Goal: Information Seeking & Learning: Learn about a topic

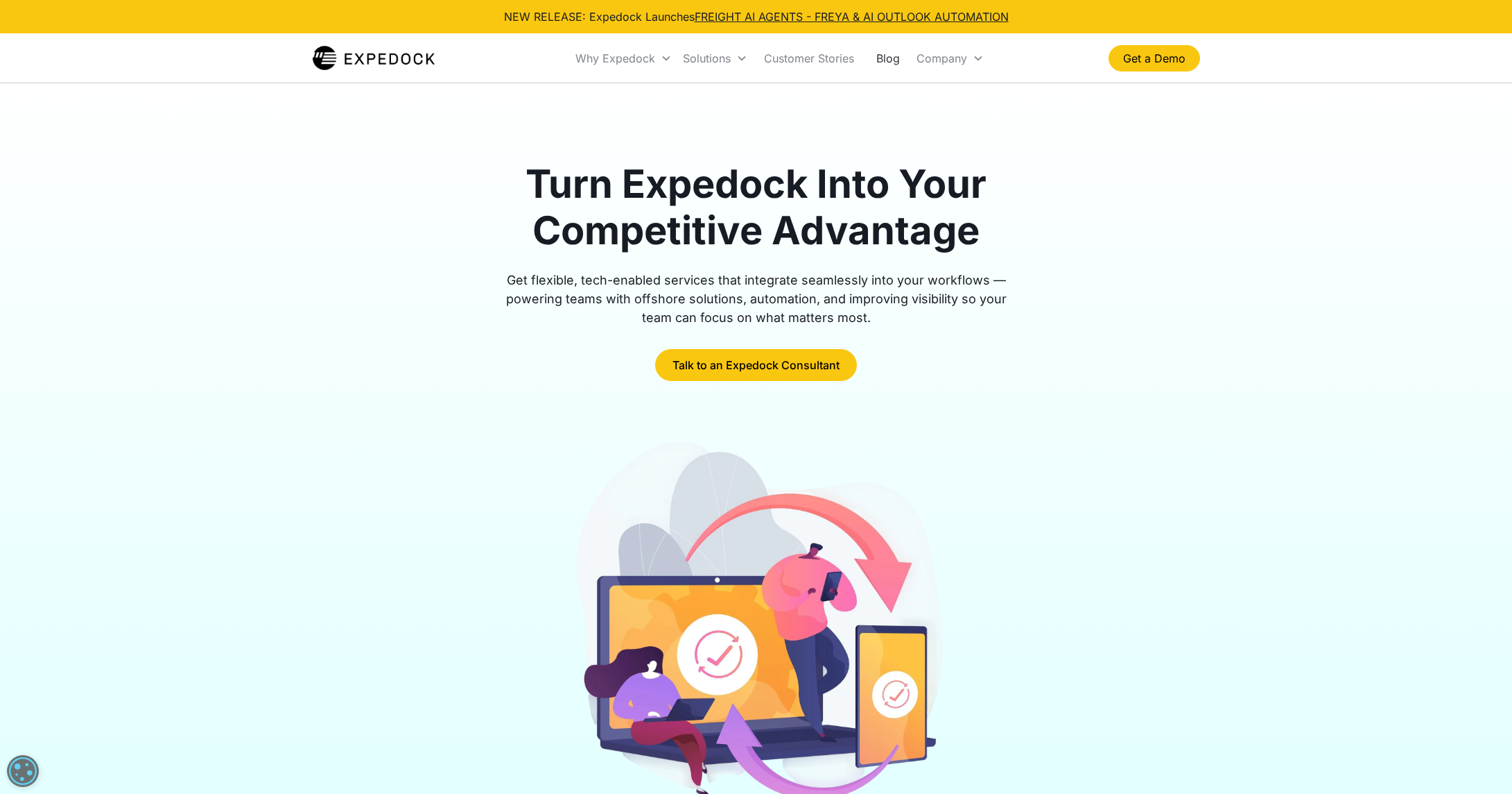
click at [880, 62] on link "Blog" at bounding box center [888, 58] width 46 height 47
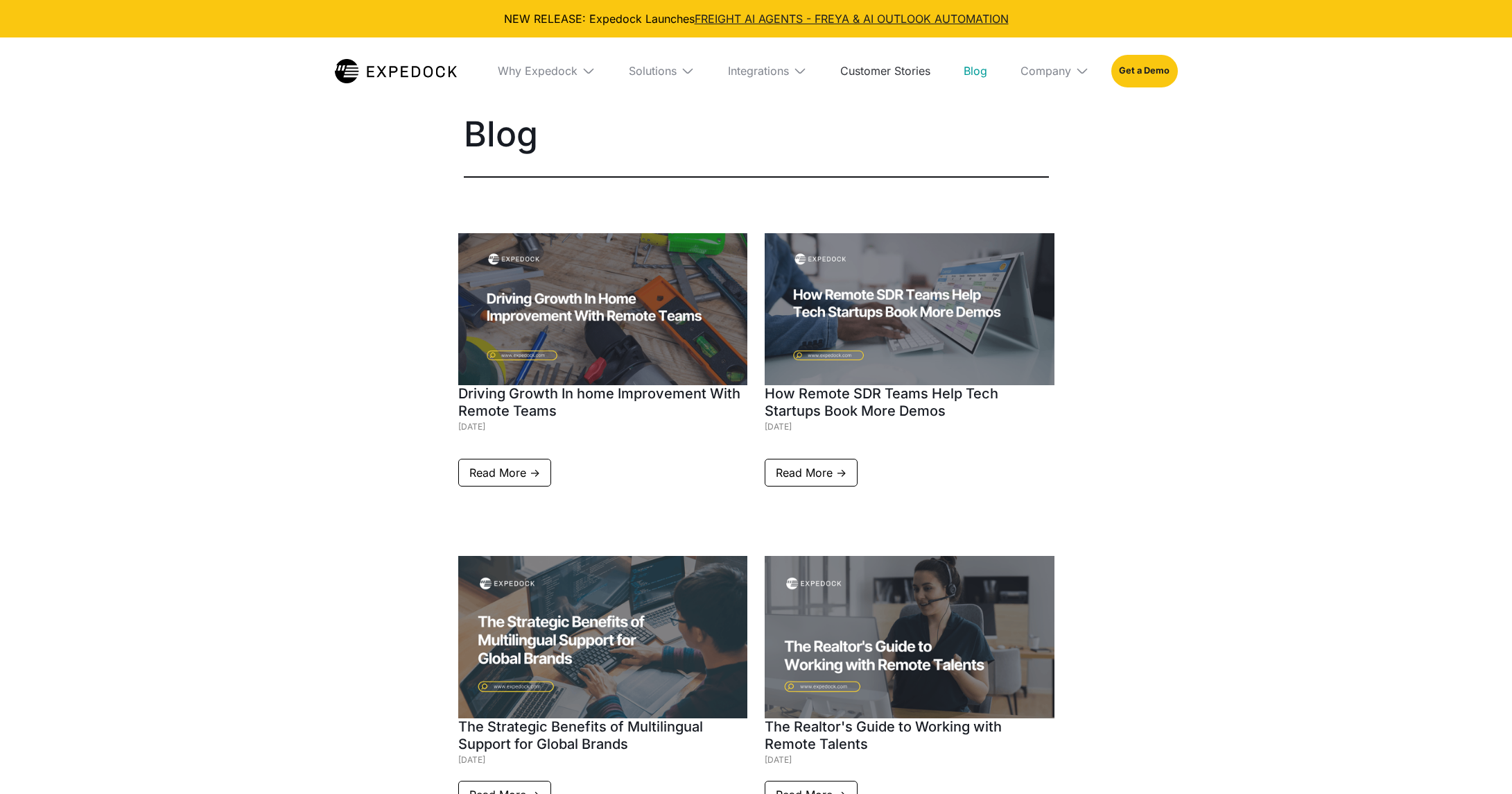
select select
